Goal: Navigation & Orientation: Find specific page/section

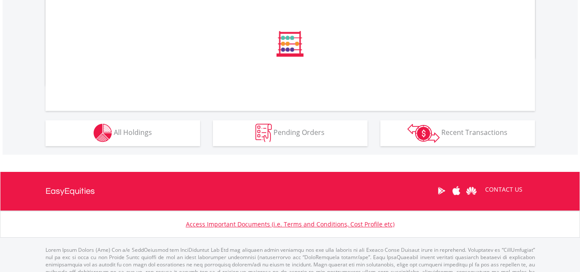
scroll to position [314, 0]
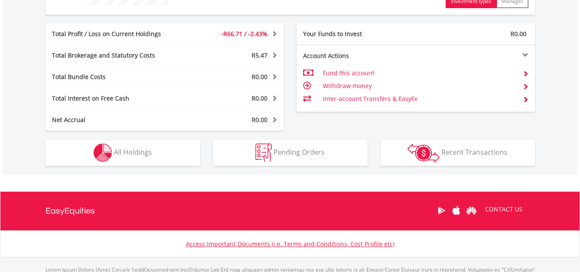
scroll to position [412, 0]
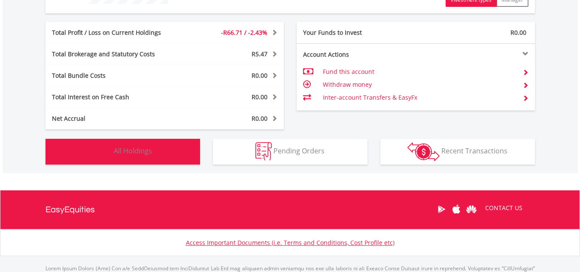
click at [153, 144] on button "Holdings All Holdings" at bounding box center [123, 152] width 155 height 26
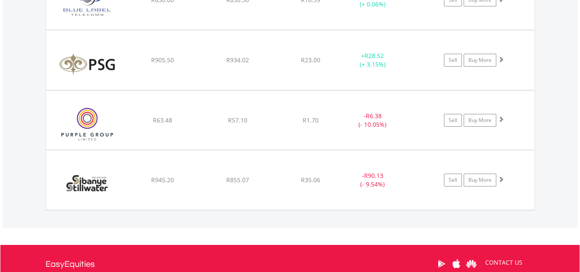
scroll to position [676, 0]
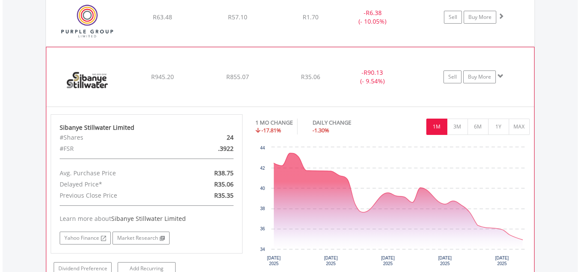
scroll to position [783, 0]
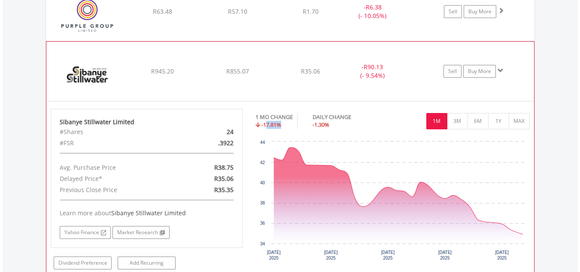
drag, startPoint x: 267, startPoint y: 126, endPoint x: 281, endPoint y: 122, distance: 15.0
click at [281, 122] on span "-17.81%" at bounding box center [272, 125] width 20 height 8
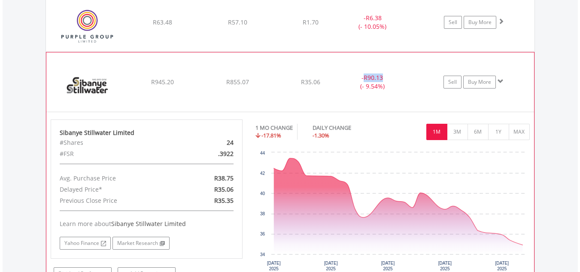
drag, startPoint x: 366, startPoint y: 78, endPoint x: 386, endPoint y: 76, distance: 20.3
click at [386, 31] on div "- R90.13 (- 9.54%)" at bounding box center [373, 22] width 65 height 17
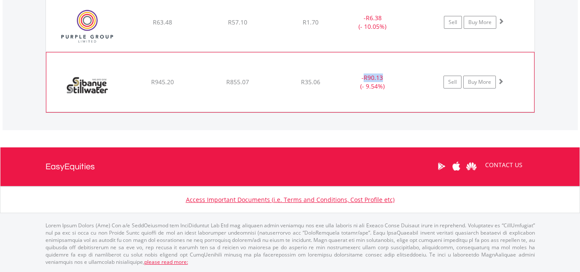
scroll to position [771, 0]
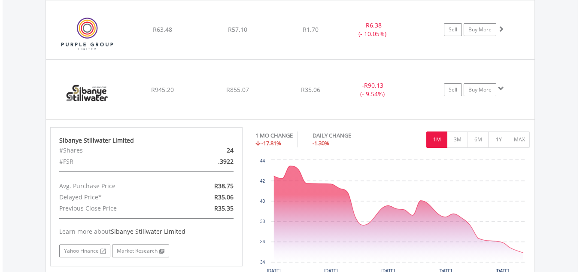
scroll to position [765, 0]
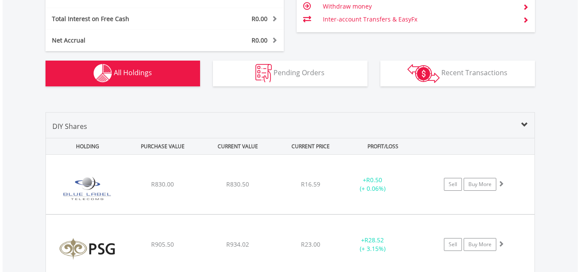
scroll to position [489, 0]
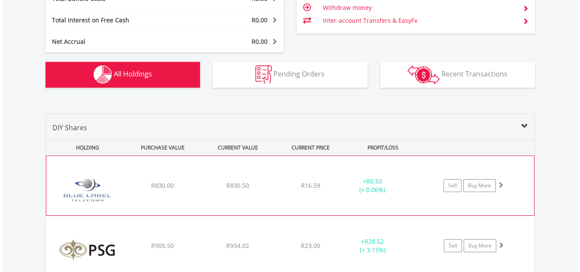
click at [318, 186] on span "R16.59" at bounding box center [310, 185] width 19 height 8
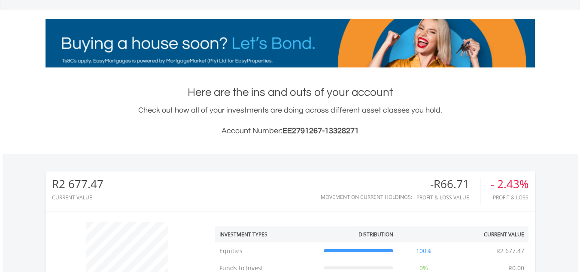
scroll to position [0, 0]
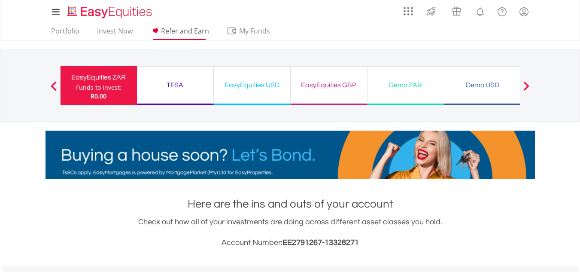
click at [180, 30] on span "Refer and Earn" at bounding box center [185, 30] width 48 height 9
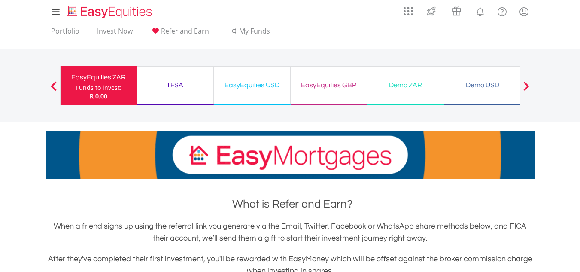
scroll to position [206, 0]
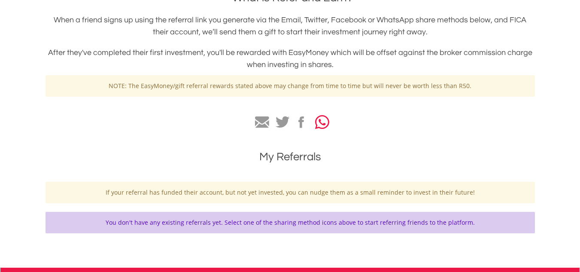
click at [318, 125] on icon "button" at bounding box center [322, 122] width 14 height 16
